Goal: Information Seeking & Learning: Learn about a topic

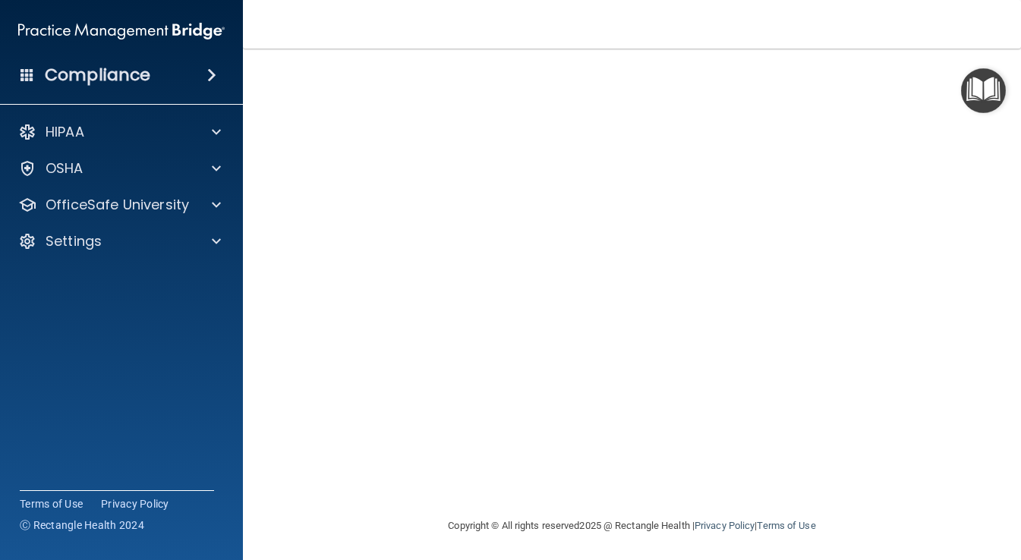
scroll to position [90, 0]
click at [264, 358] on main "Bloodborne Pathogens Training This course doesn’t expire until [DATE]. Are you …" at bounding box center [632, 305] width 778 height 512
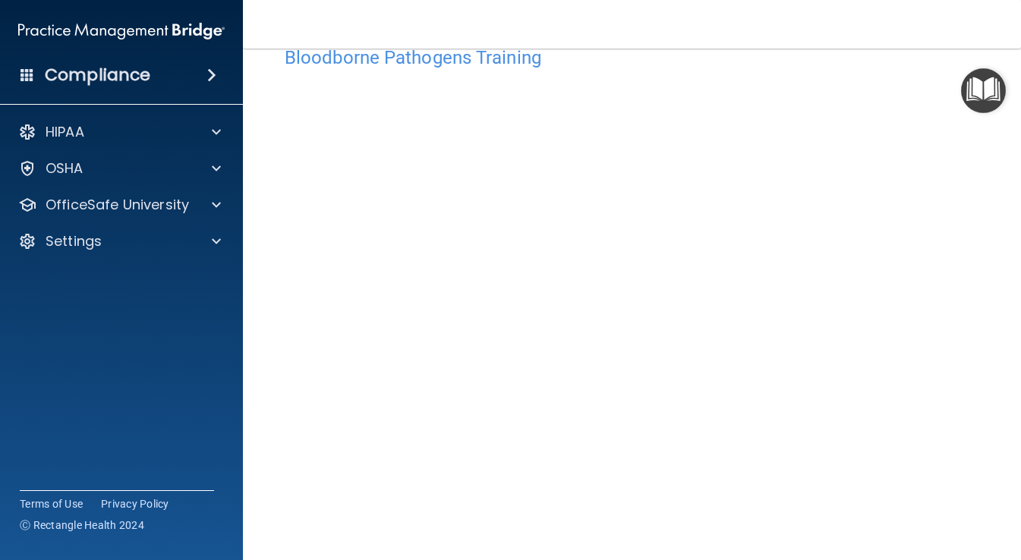
scroll to position [14, 0]
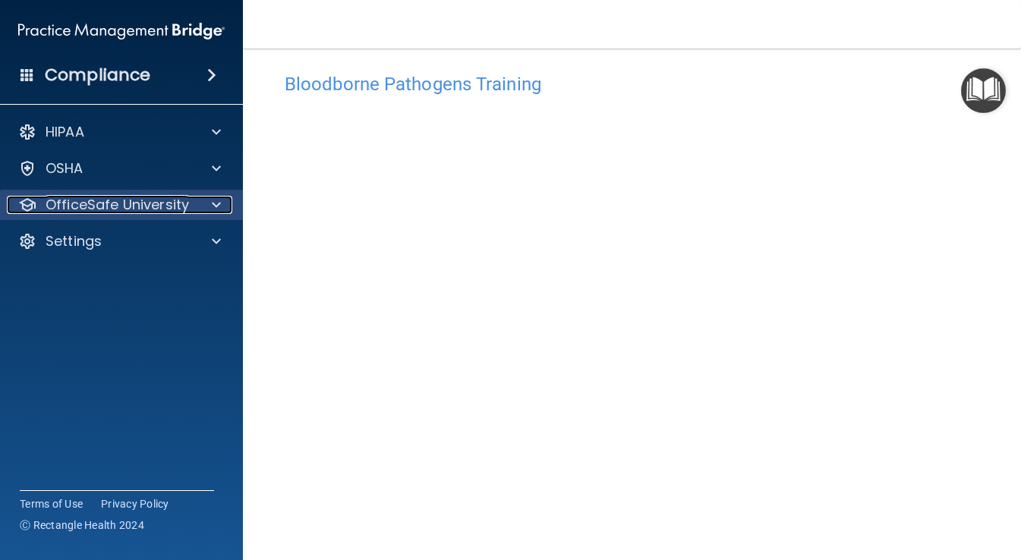
click at [126, 209] on p "OfficeSafe University" at bounding box center [118, 205] width 144 height 18
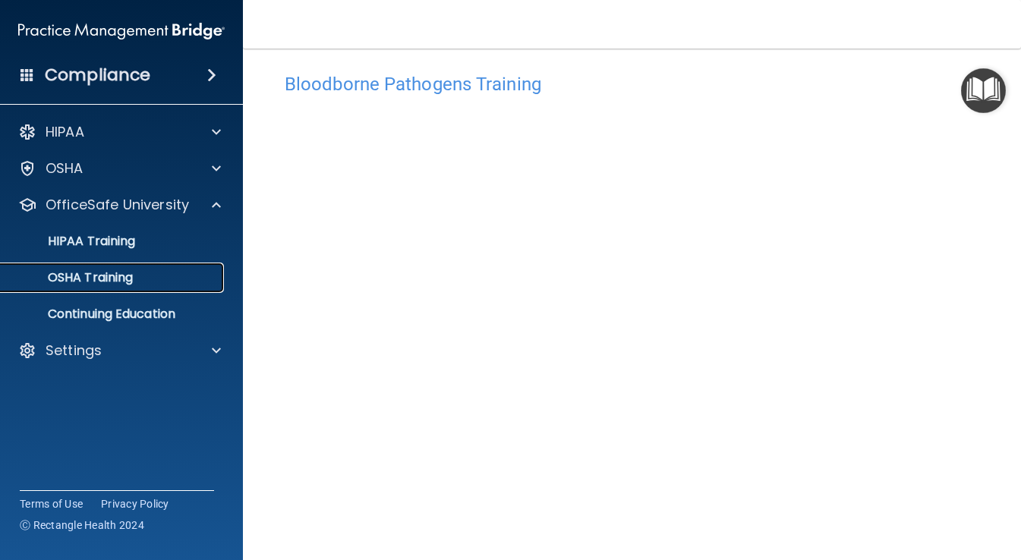
click at [140, 279] on div "OSHA Training" at bounding box center [113, 277] width 207 height 15
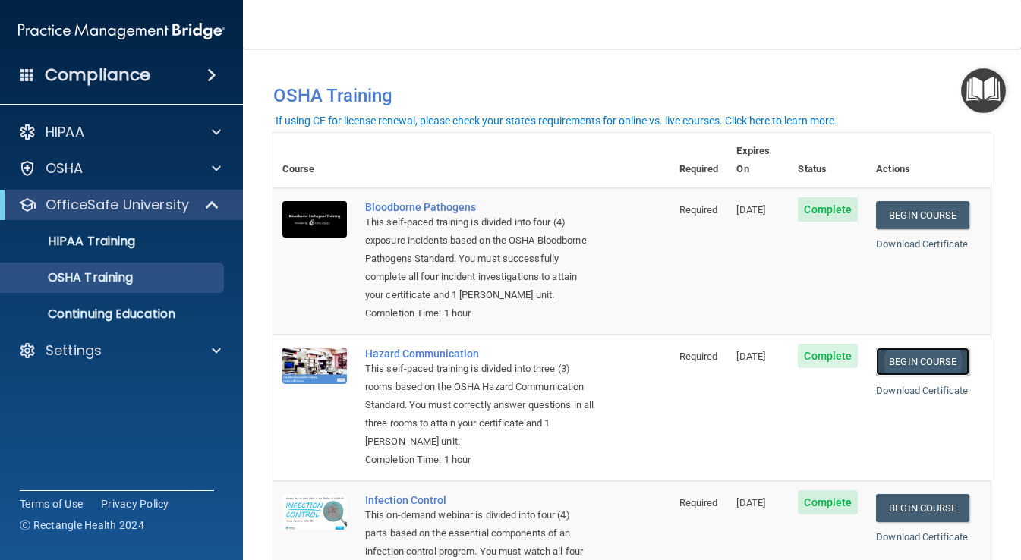
click at [913, 355] on link "Begin Course" at bounding box center [922, 362] width 93 height 28
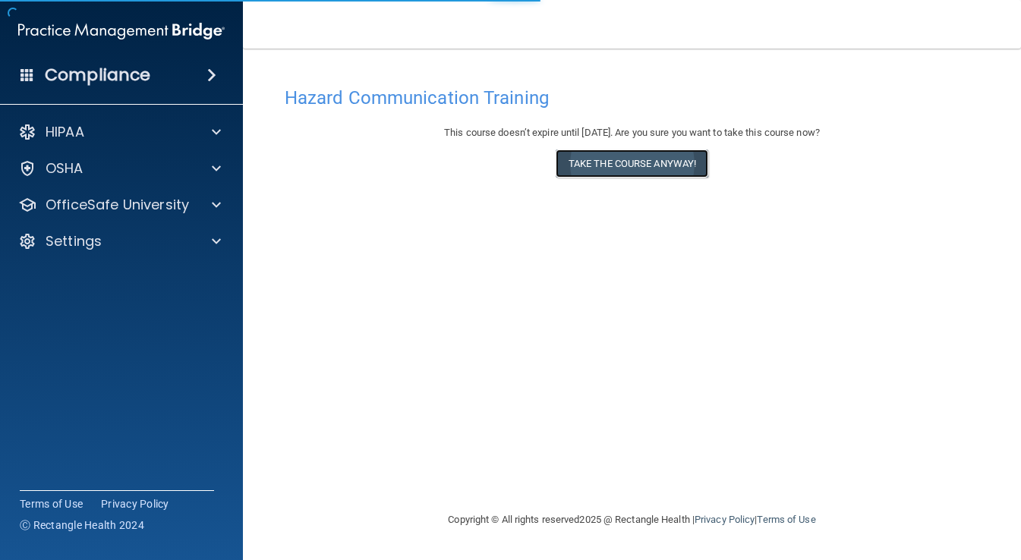
click at [645, 163] on button "Take the course anyway!" at bounding box center [632, 164] width 153 height 28
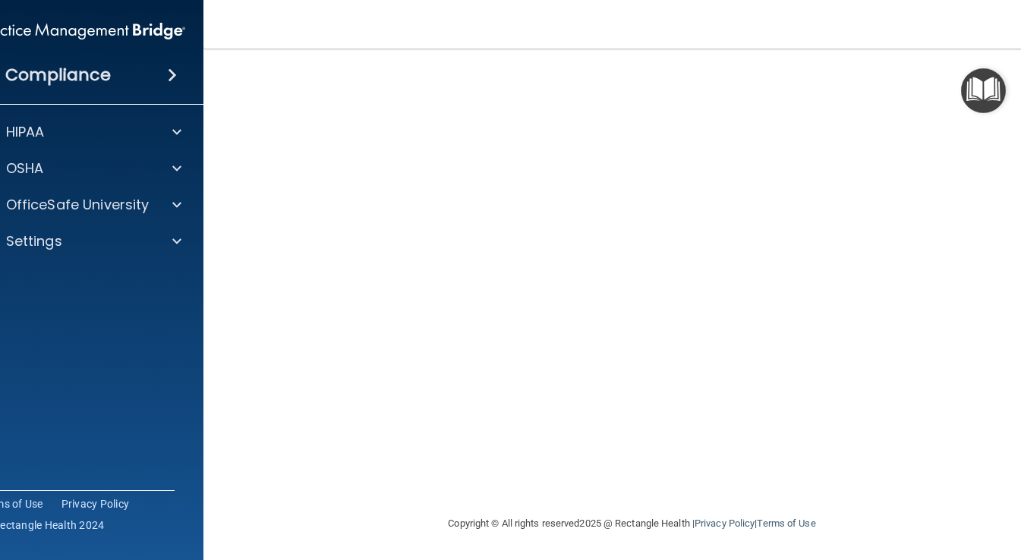
scroll to position [11, 0]
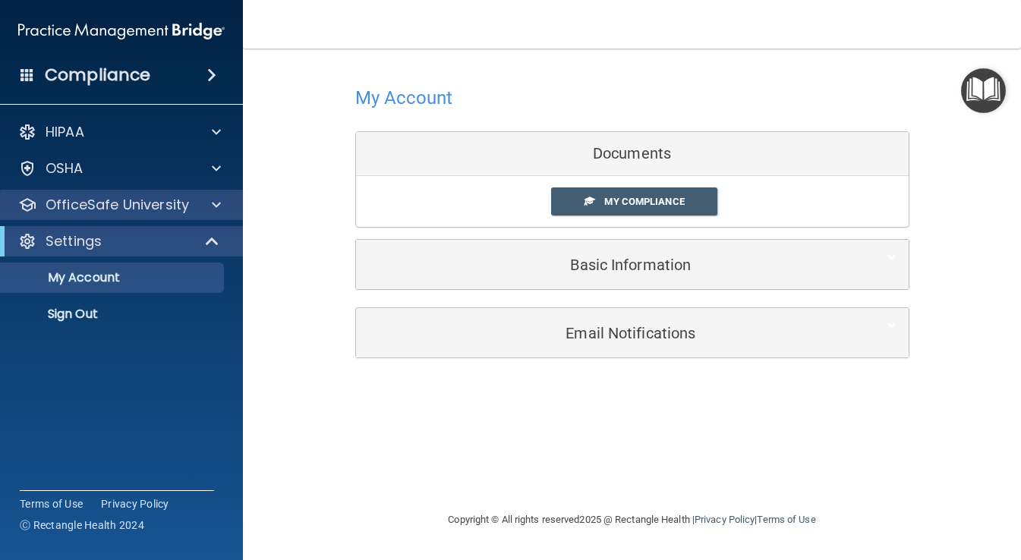
click at [87, 216] on div "OfficeSafe University" at bounding box center [122, 205] width 244 height 30
click at [96, 206] on p "OfficeSafe University" at bounding box center [118, 205] width 144 height 18
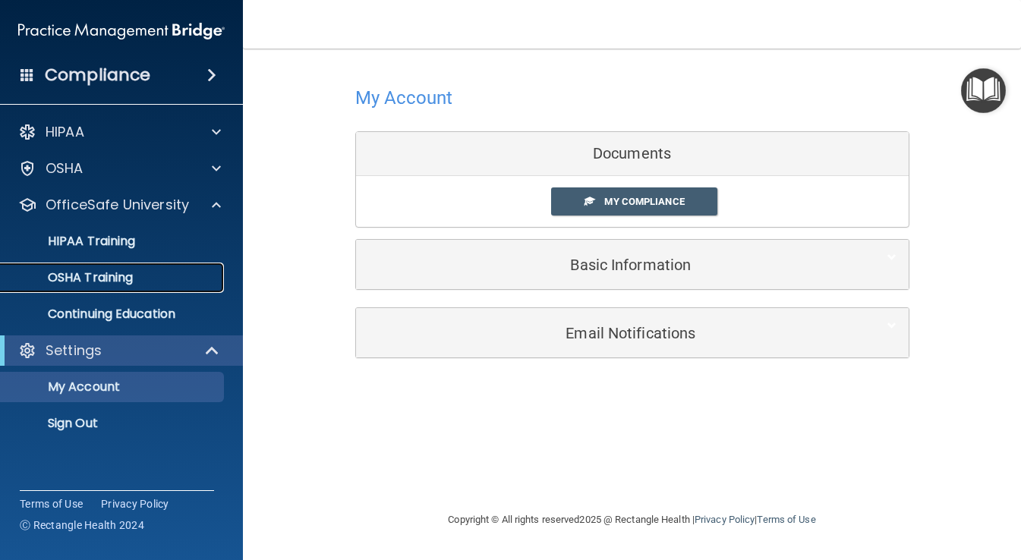
click at [120, 280] on p "OSHA Training" at bounding box center [71, 277] width 123 height 15
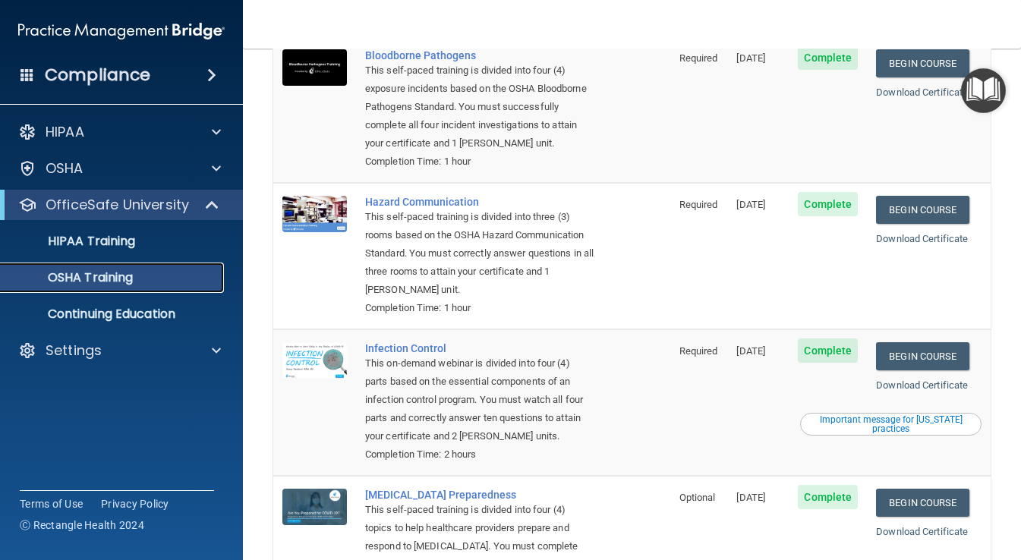
scroll to position [228, 0]
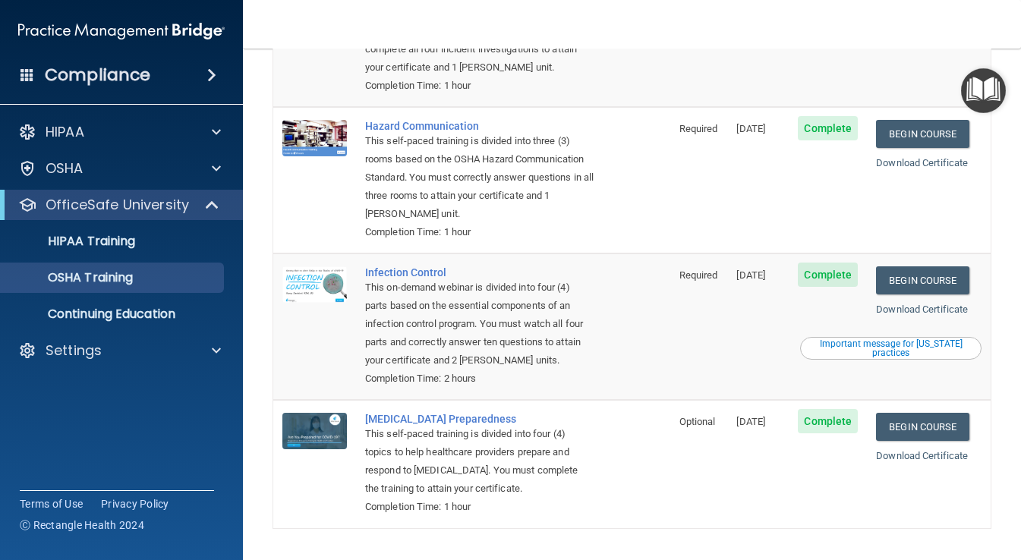
click at [942, 349] on div "Important message for California practices" at bounding box center [891, 348] width 177 height 18
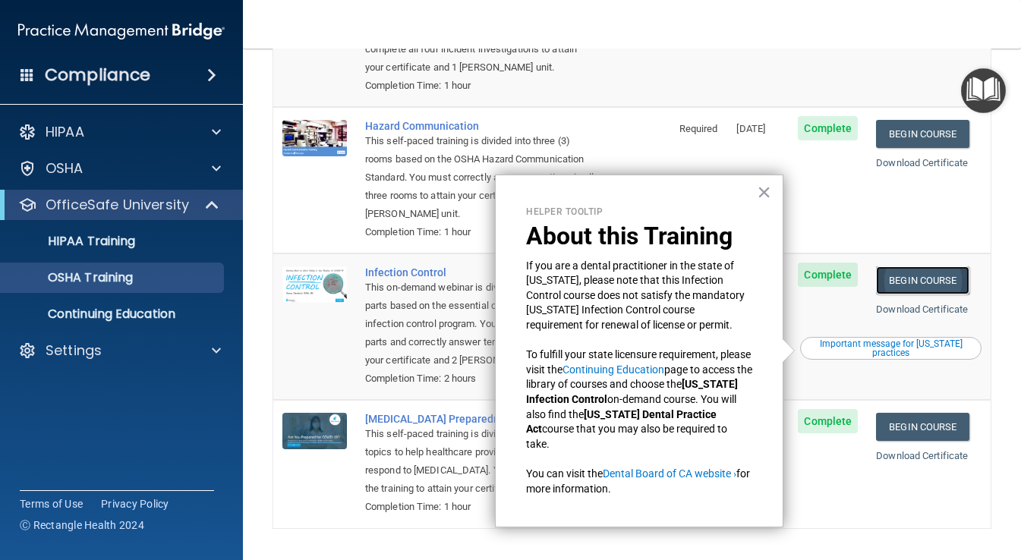
click at [921, 284] on link "Begin Course" at bounding box center [922, 281] width 93 height 28
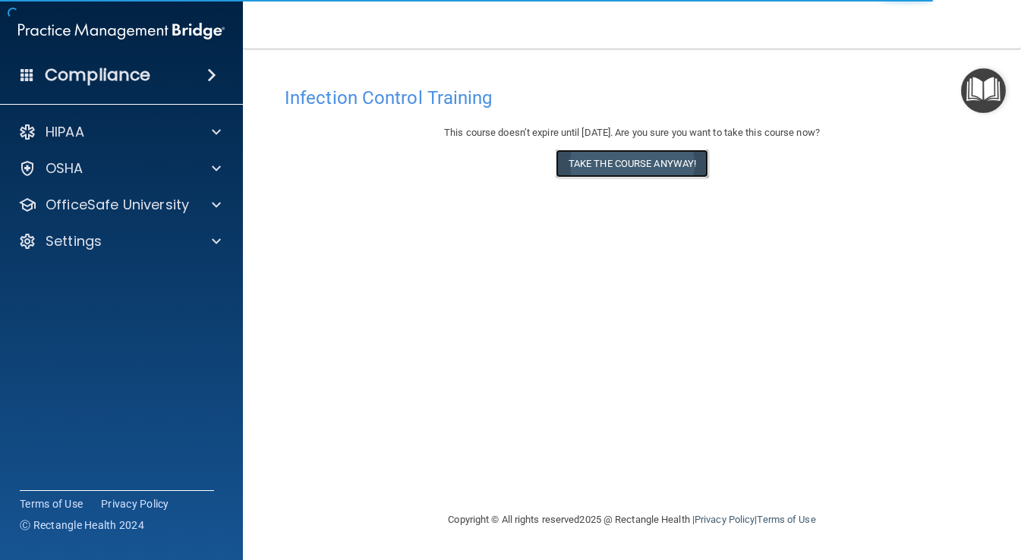
click at [637, 154] on button "Take the course anyway!" at bounding box center [632, 164] width 153 height 28
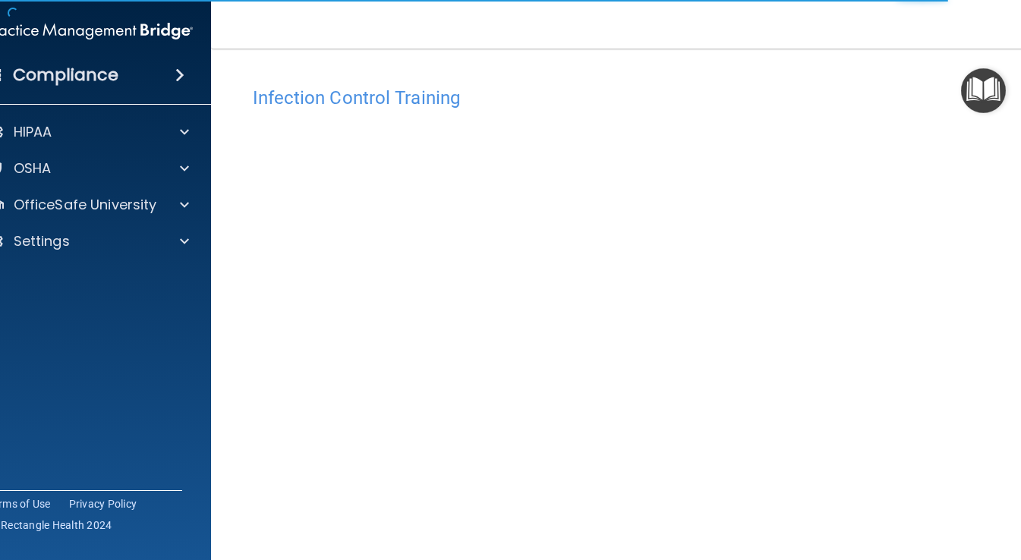
scroll to position [90, 0]
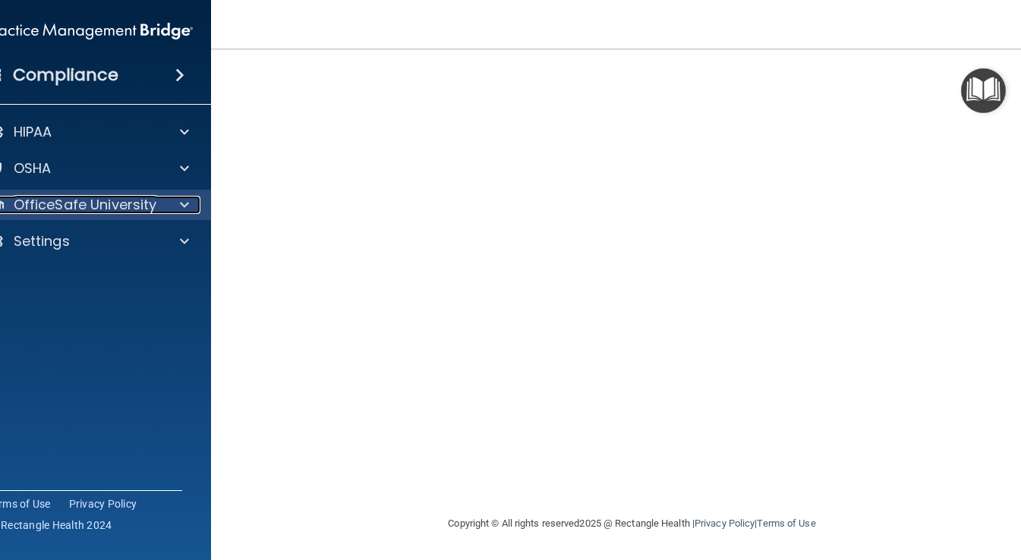
click at [52, 207] on p "OfficeSafe University" at bounding box center [86, 205] width 144 height 18
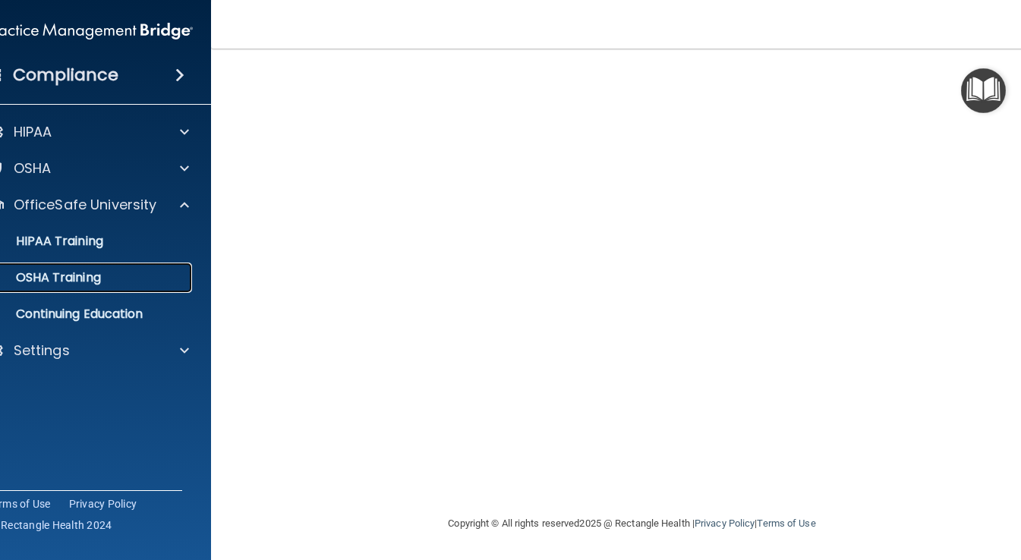
click at [74, 278] on p "OSHA Training" at bounding box center [39, 277] width 123 height 15
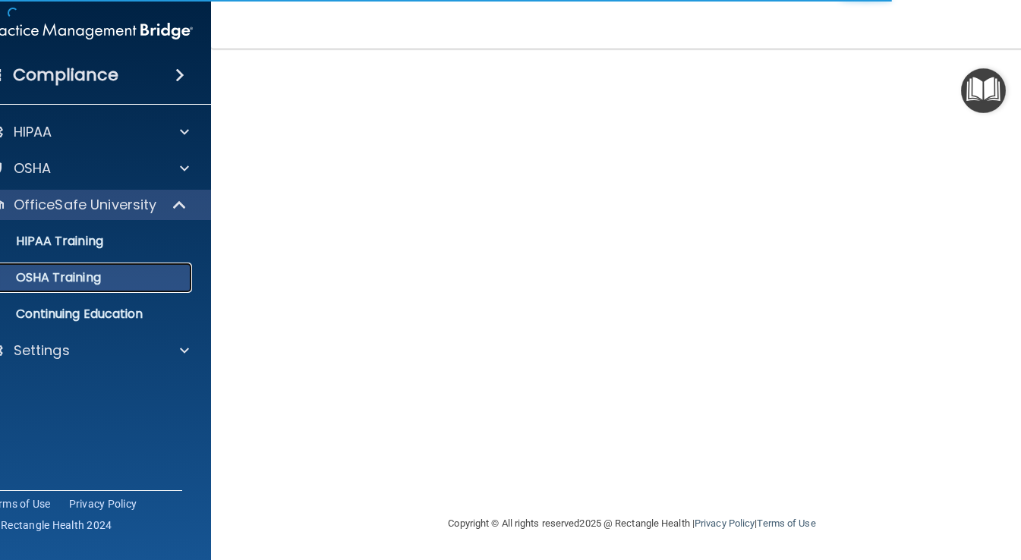
click at [105, 273] on div "OSHA Training" at bounding box center [81, 277] width 207 height 15
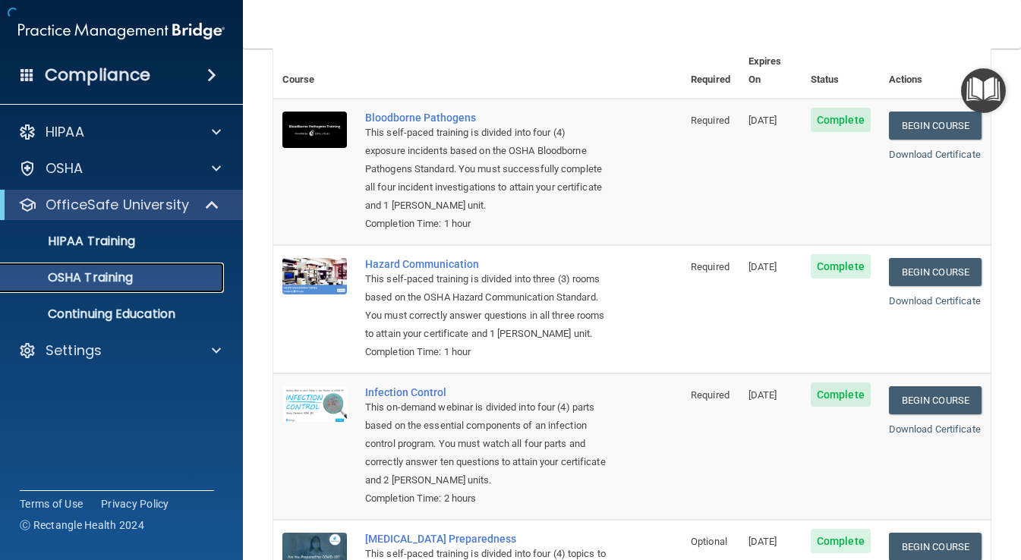
scroll to position [278, 0]
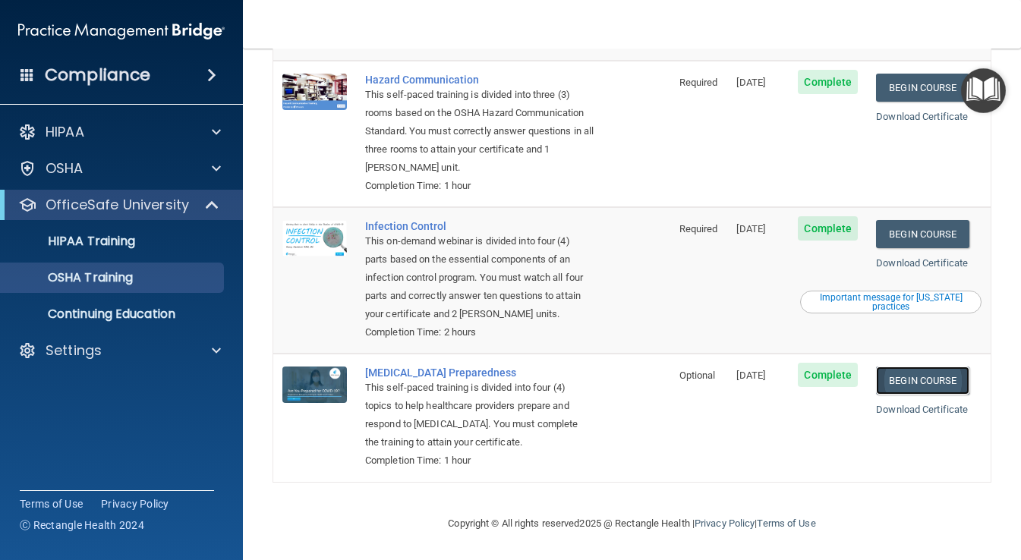
click at [907, 382] on link "Begin Course" at bounding box center [922, 381] width 93 height 28
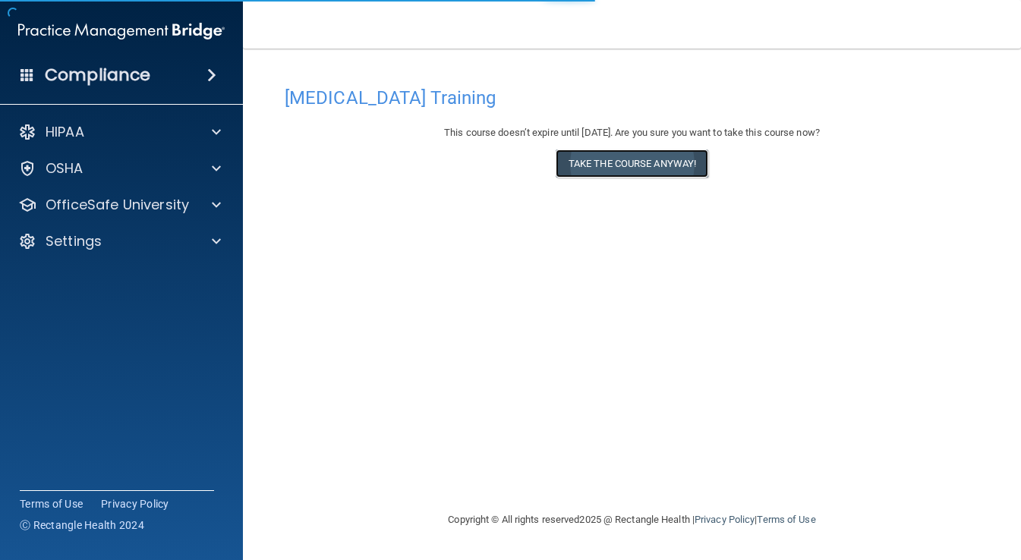
click at [653, 166] on button "Take the course anyway!" at bounding box center [632, 164] width 153 height 28
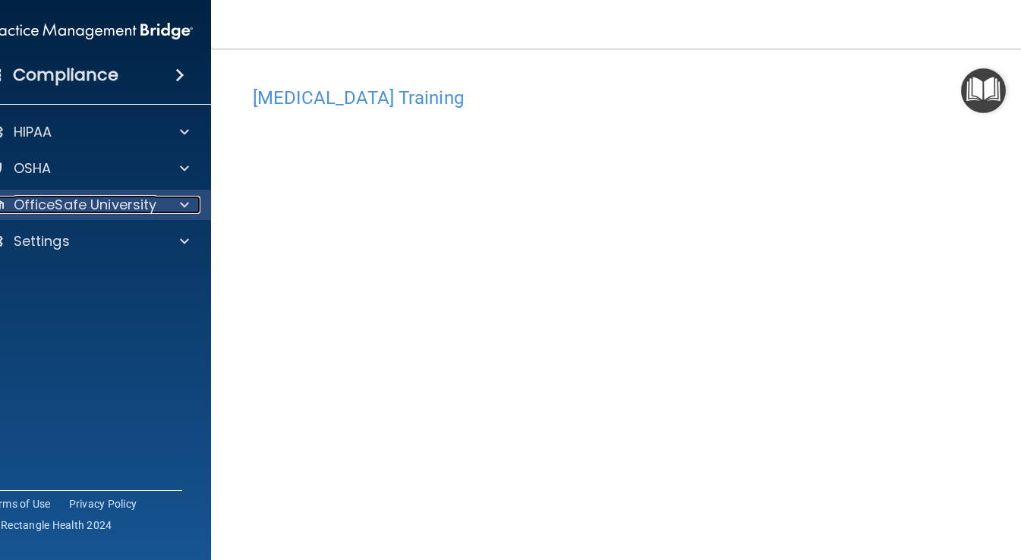
click at [65, 213] on p "OfficeSafe University" at bounding box center [86, 205] width 144 height 18
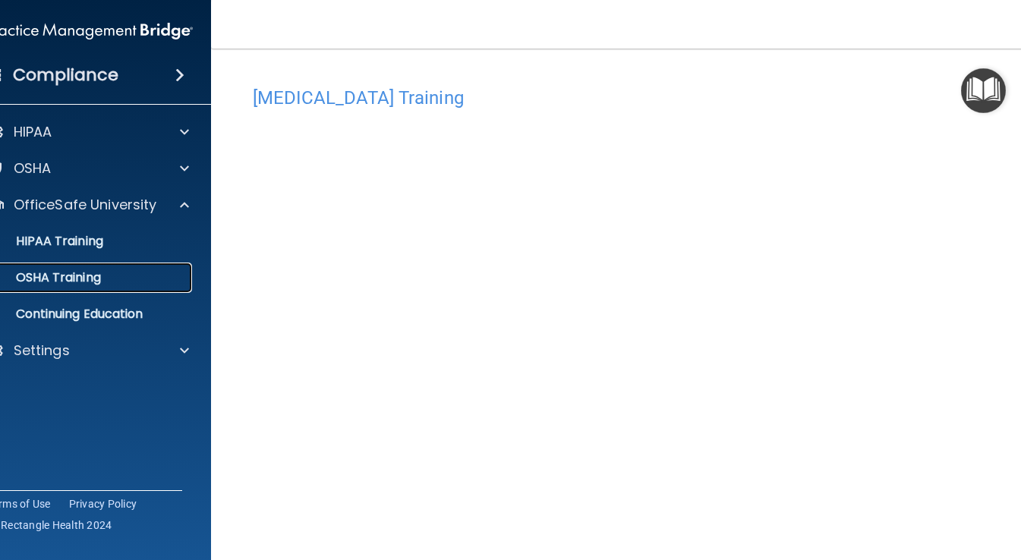
click at [74, 276] on p "OSHA Training" at bounding box center [39, 277] width 123 height 15
